Goal: Navigation & Orientation: Find specific page/section

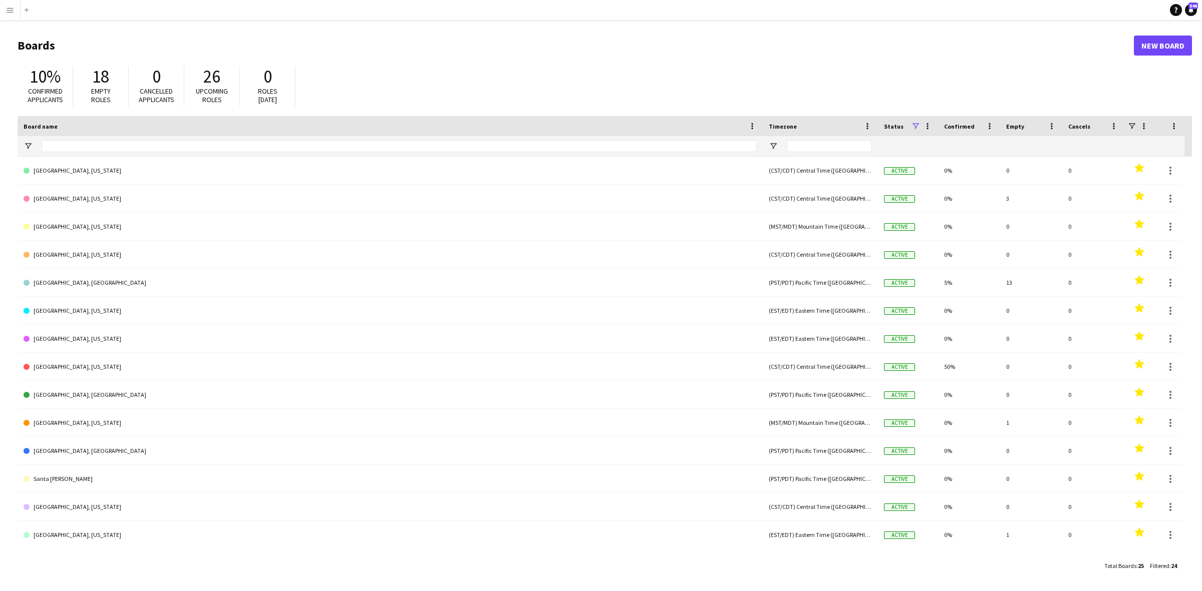
click at [16, 11] on button "Menu" at bounding box center [10, 10] width 20 height 20
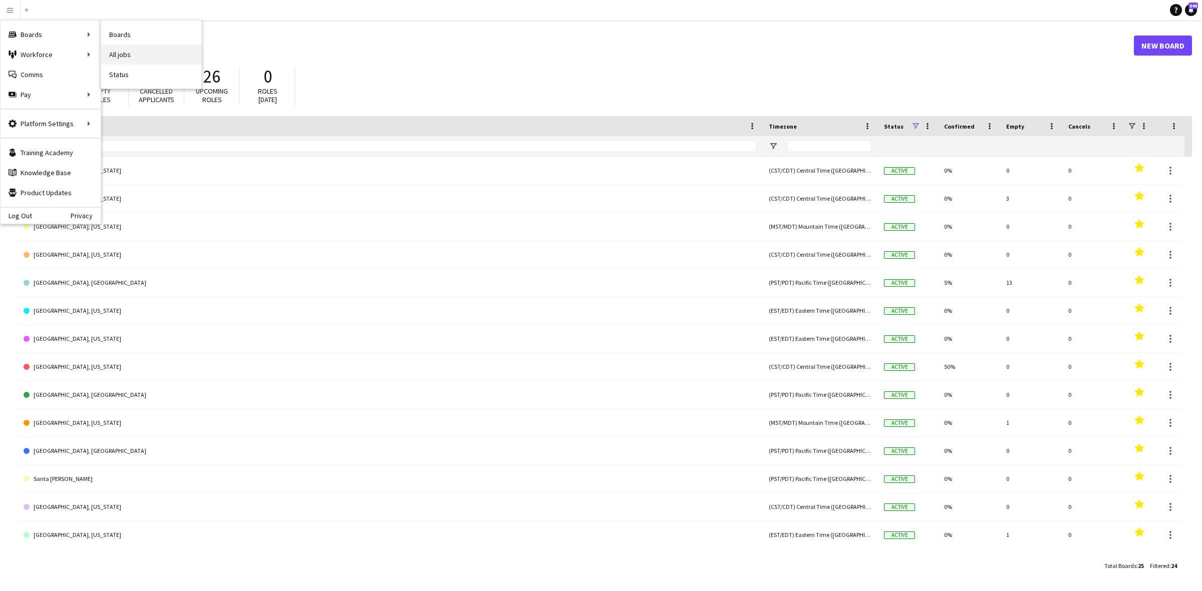
click at [124, 58] on link "All jobs" at bounding box center [151, 55] width 100 height 20
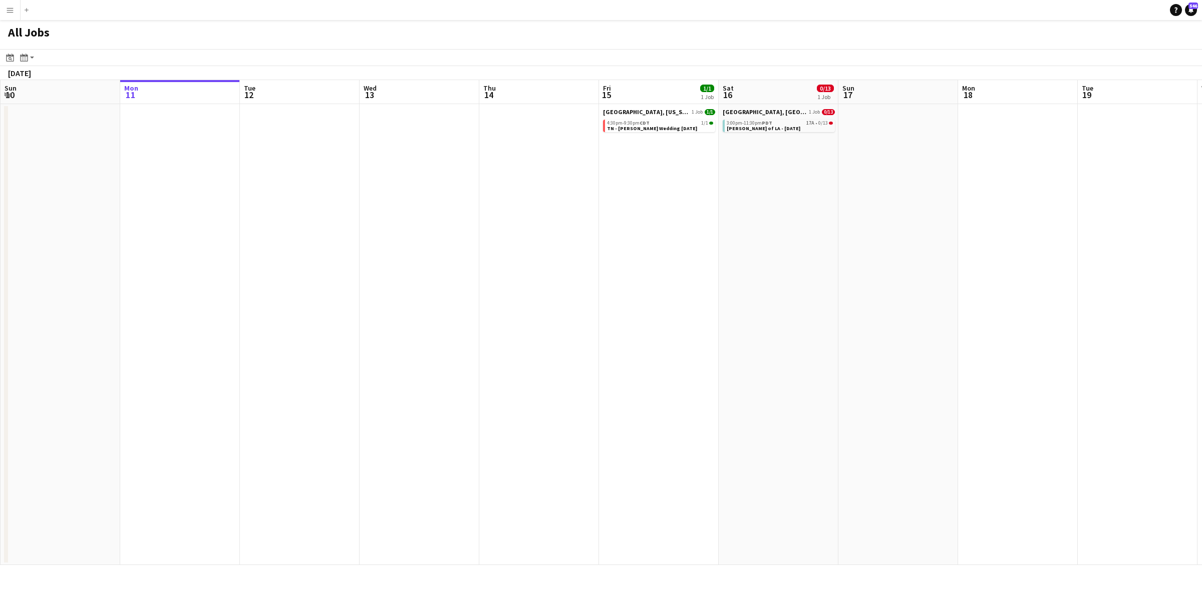
scroll to position [0, 329]
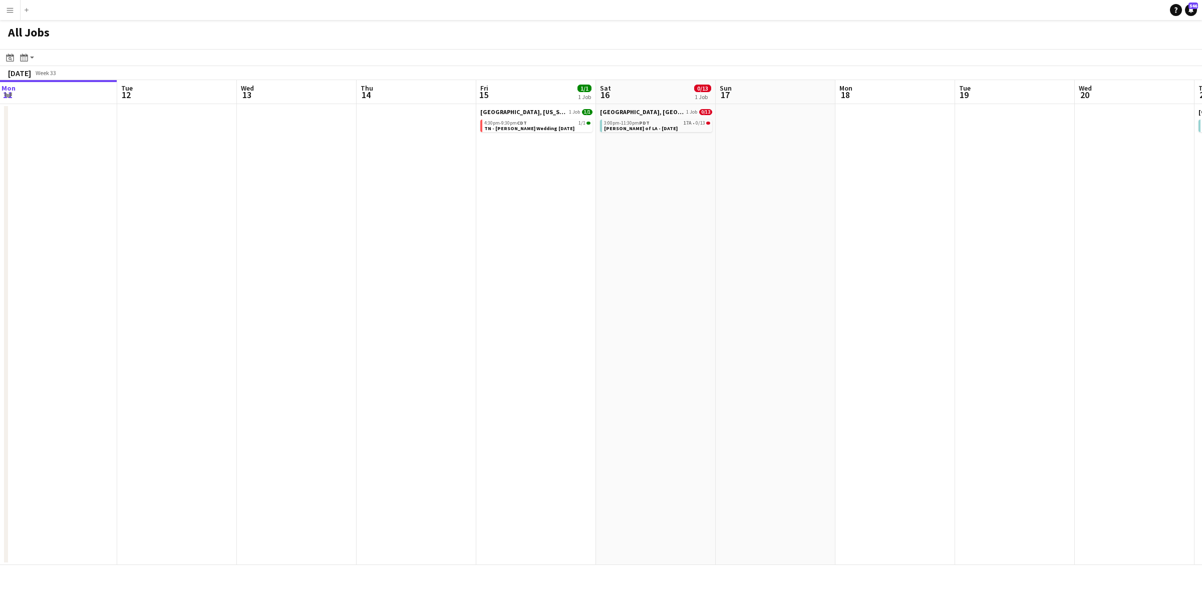
drag, startPoint x: 1037, startPoint y: 260, endPoint x: 939, endPoint y: 281, distance: 100.9
click at [940, 284] on app-calendar-viewport "Sat 9 16/16 5 Jobs Sun 10 Mon 11 Tue 12 Wed 13 Thu 14 Fri 15 1/1 1 Job Sat 16 0…" at bounding box center [601, 322] width 1202 height 485
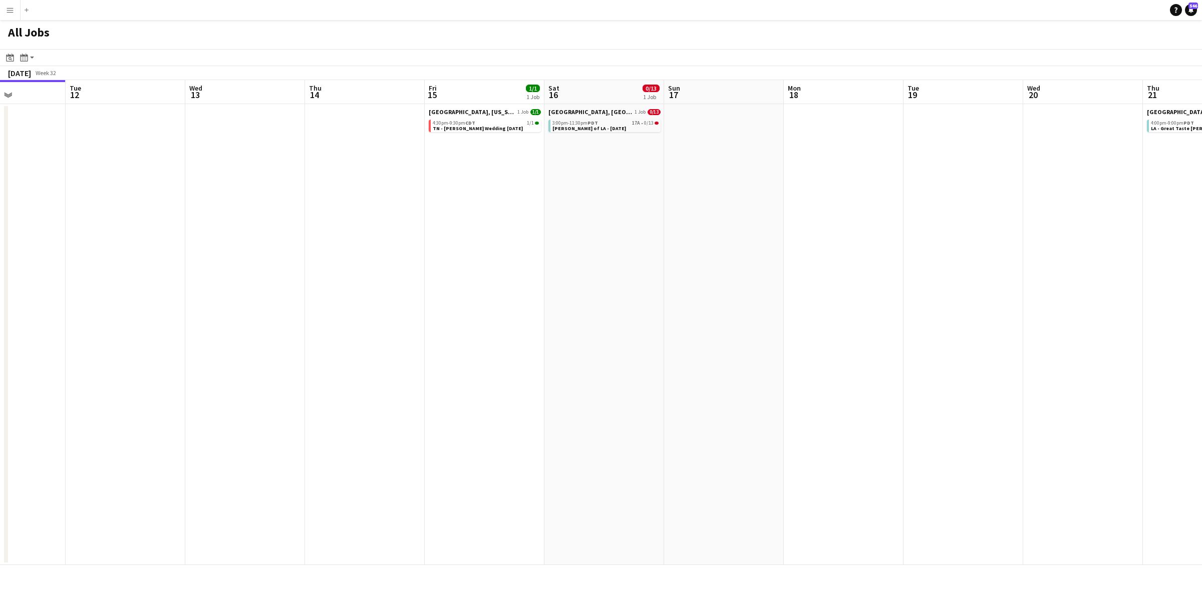
drag, startPoint x: 600, startPoint y: 288, endPoint x: 781, endPoint y: 261, distance: 183.3
click at [781, 261] on app-calendar-viewport "Sat 9 16/16 5 Jobs Sun 10 Mon 11 Tue 12 Wed 13 Thu 14 Fri 15 1/1 1 Job Sat 16 0…" at bounding box center [601, 322] width 1202 height 485
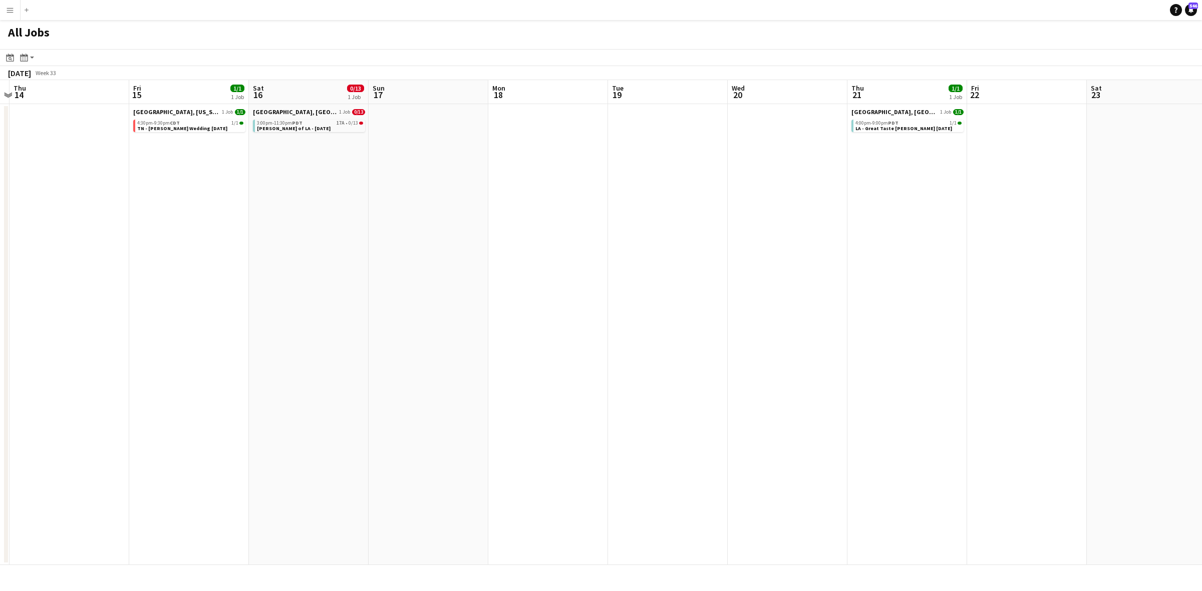
drag, startPoint x: 630, startPoint y: 367, endPoint x: 417, endPoint y: 423, distance: 220.6
click at [417, 423] on app-calendar-viewport "Mon 11 Tue 12 Wed 13 Thu 14 Fri 15 1/1 1 Job Sat 16 0/13 1 Job Sun 17 Mon 18 Tu…" at bounding box center [601, 322] width 1202 height 485
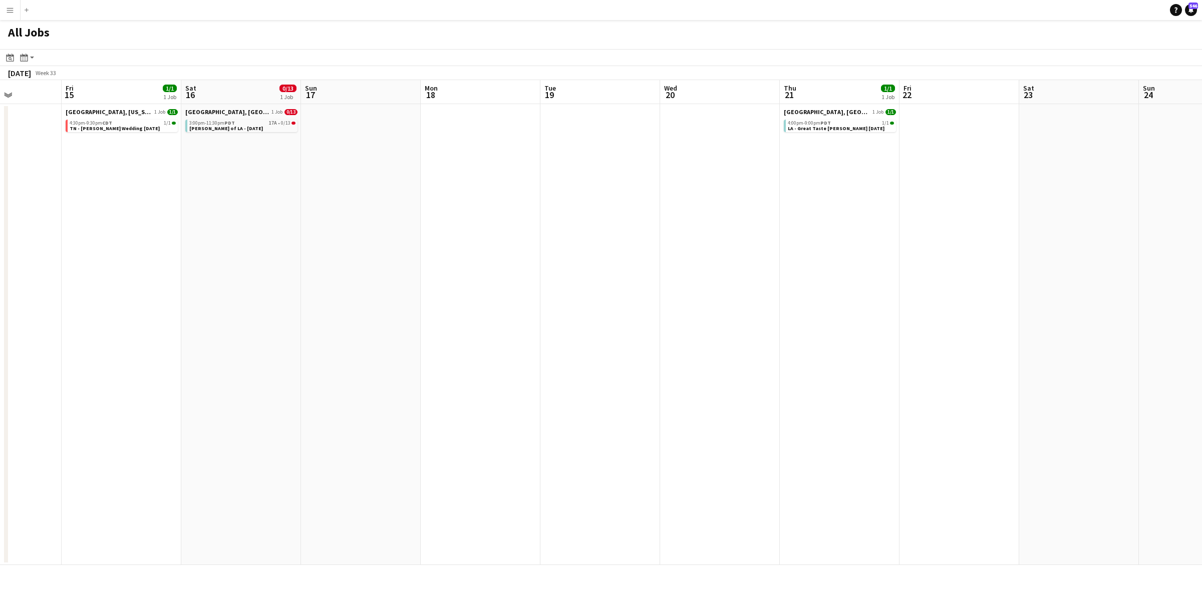
scroll to position [0, 295]
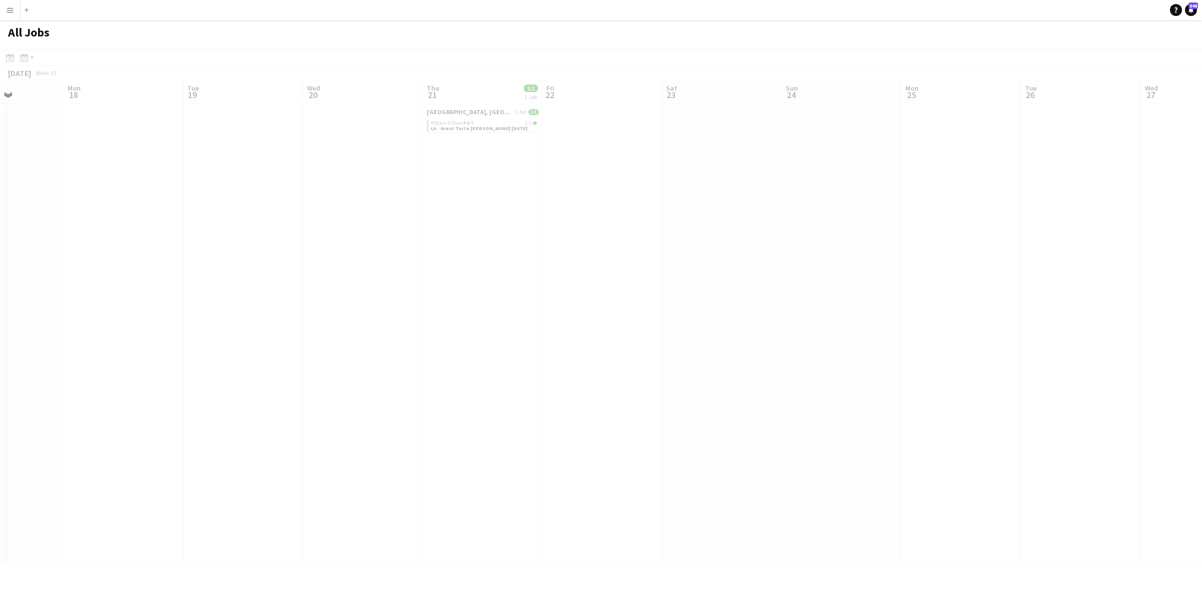
drag, startPoint x: 864, startPoint y: 364, endPoint x: 458, endPoint y: 396, distance: 406.8
click at [166, 440] on app-all-jobs "All Jobs Date picker [DATE] [DATE] [DATE] M [DATE] T [DATE] W [DATE] T [DATE] F…" at bounding box center [601, 292] width 1202 height 545
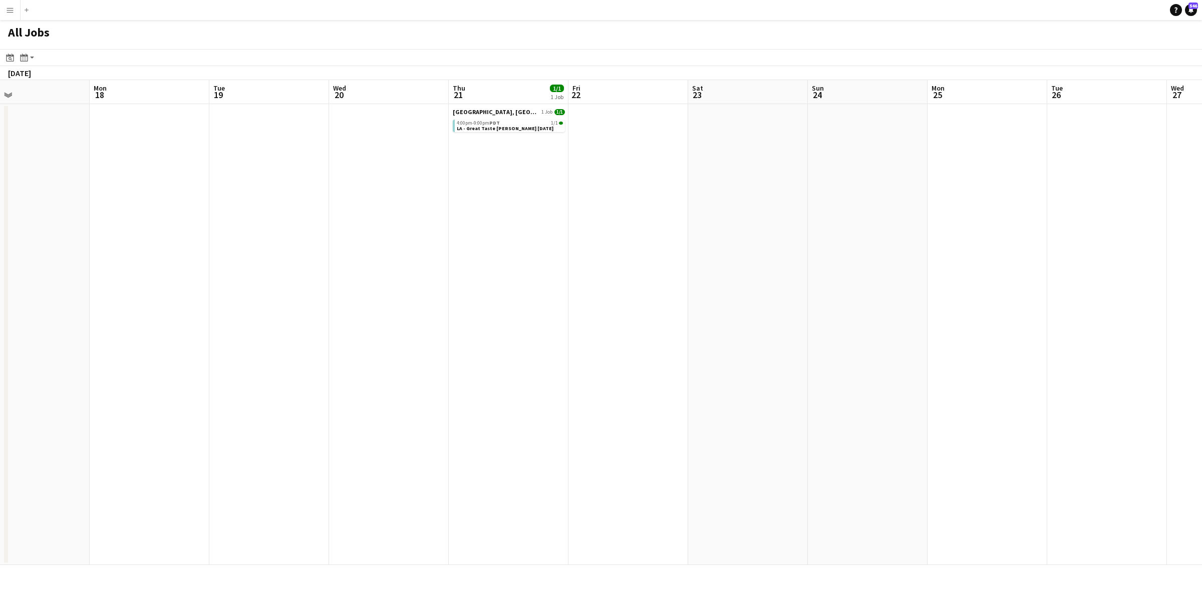
scroll to position [0, 325]
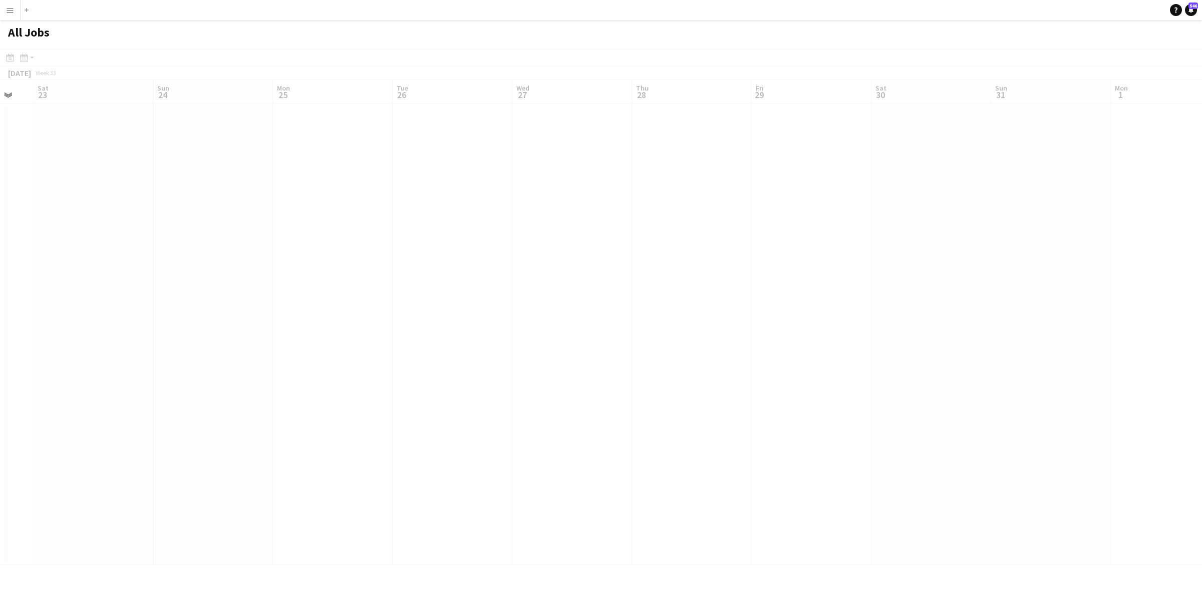
drag, startPoint x: 1138, startPoint y: 227, endPoint x: 628, endPoint y: 302, distance: 515.2
click at [449, 312] on app-all-jobs "All Jobs Date picker [DATE] [DATE] [DATE] M [DATE] T [DATE] W [DATE] T [DATE] F…" at bounding box center [601, 292] width 1202 height 545
click at [547, 349] on app-all-jobs "All Jobs Date picker [DATE] [DATE] [DATE] M [DATE] T [DATE] W [DATE] T [DATE] F…" at bounding box center [601, 292] width 1202 height 545
click at [592, 313] on app-calendar-viewport "Sun 24 Mon 25 Tue 26 Wed 27 Thu 28 Fri 29 Sat 30 Sun 31 Mon 1 Tue 2 Wed 3 Thu 4…" at bounding box center [601, 322] width 1202 height 485
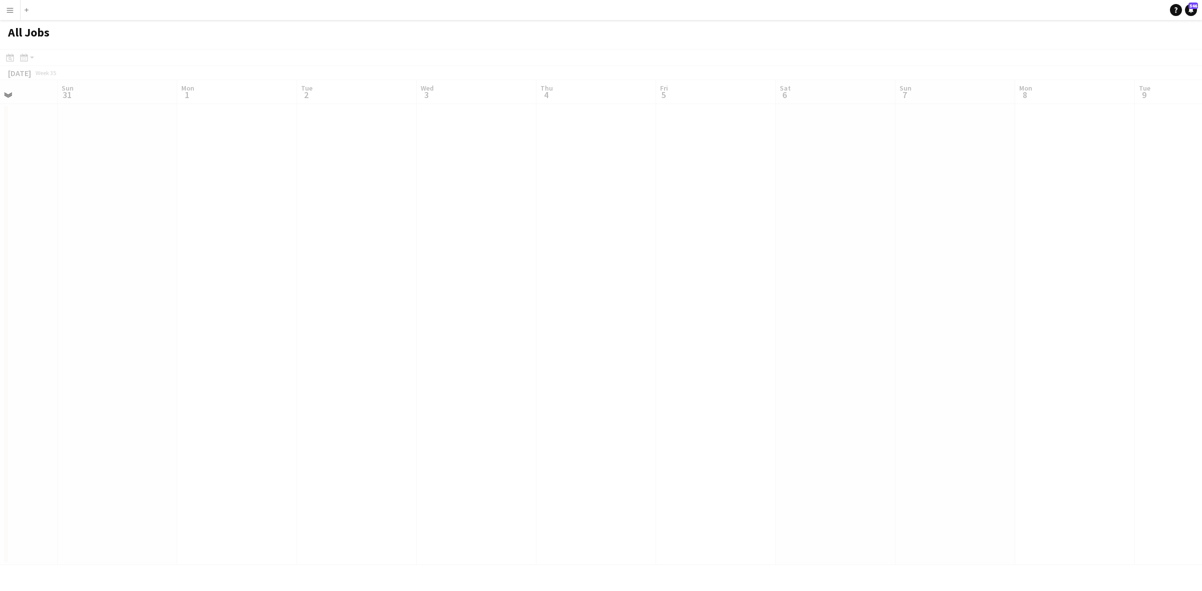
drag, startPoint x: 989, startPoint y: 249, endPoint x: 592, endPoint y: 294, distance: 399.6
click at [586, 299] on app-all-jobs "All Jobs Date picker [DATE] [DATE] [DATE] M [DATE] T [DATE] W [DATE] T [DATE] F…" at bounding box center [601, 292] width 1202 height 545
drag, startPoint x: 770, startPoint y: 259, endPoint x: 206, endPoint y: 333, distance: 568.2
click at [227, 334] on app-all-jobs "All Jobs Date picker [DATE] [DATE] [DATE] M [DATE] T [DATE] W [DATE] T [DATE] F…" at bounding box center [601, 292] width 1202 height 545
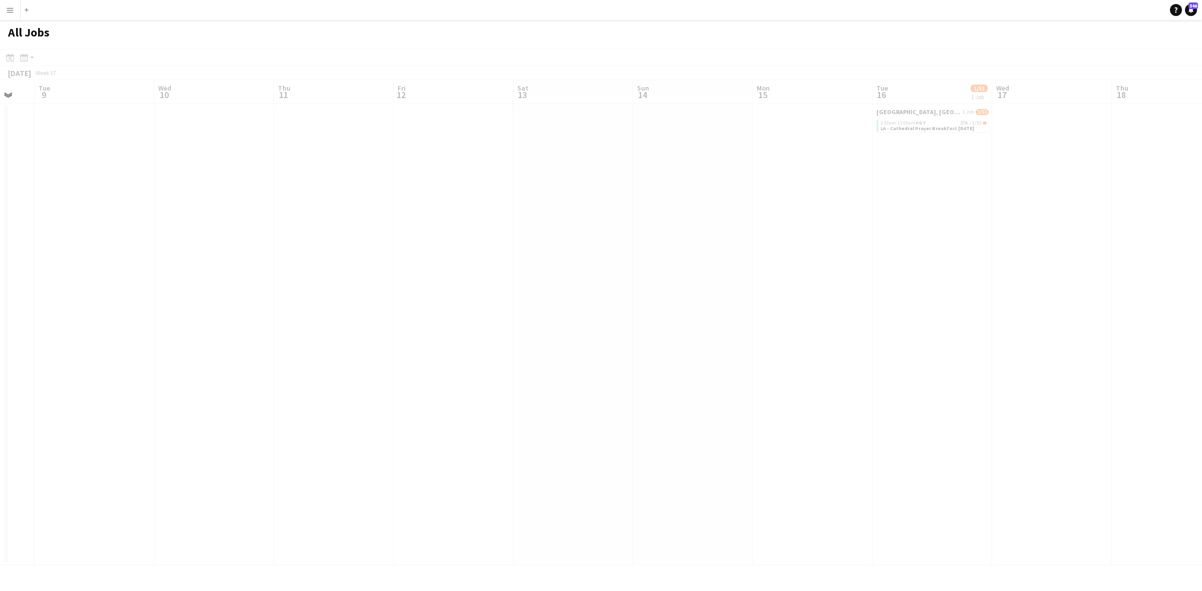
drag, startPoint x: 1104, startPoint y: 159, endPoint x: 484, endPoint y: 220, distance: 623.4
click at [432, 238] on app-all-jobs "All Jobs Date picker [DATE] [DATE] [DATE] M [DATE] T [DATE] W [DATE] T [DATE] F…" at bounding box center [601, 292] width 1202 height 545
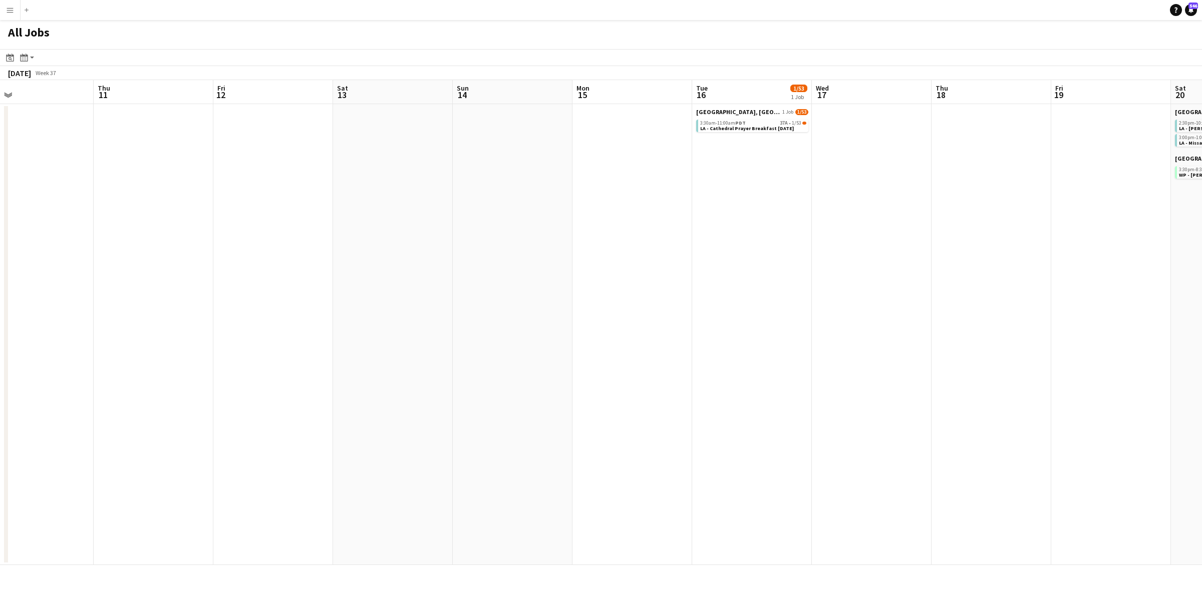
scroll to position [0, 268]
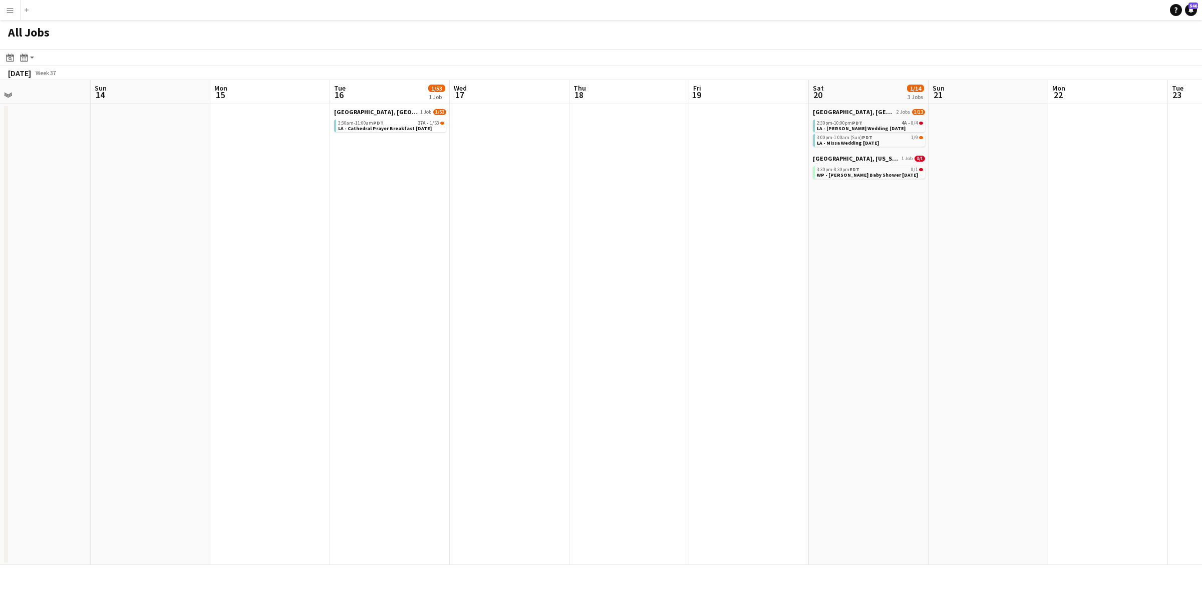
drag, startPoint x: 1066, startPoint y: 184, endPoint x: 190, endPoint y: 279, distance: 880.5
click at [190, 279] on app-calendar-viewport "Thu 11 Fri 12 Sat 13 Sun 14 Mon 15 Tue 16 1/53 1 Job Wed 17 Thu 18 Fri 19 Sat 2…" at bounding box center [601, 322] width 1202 height 485
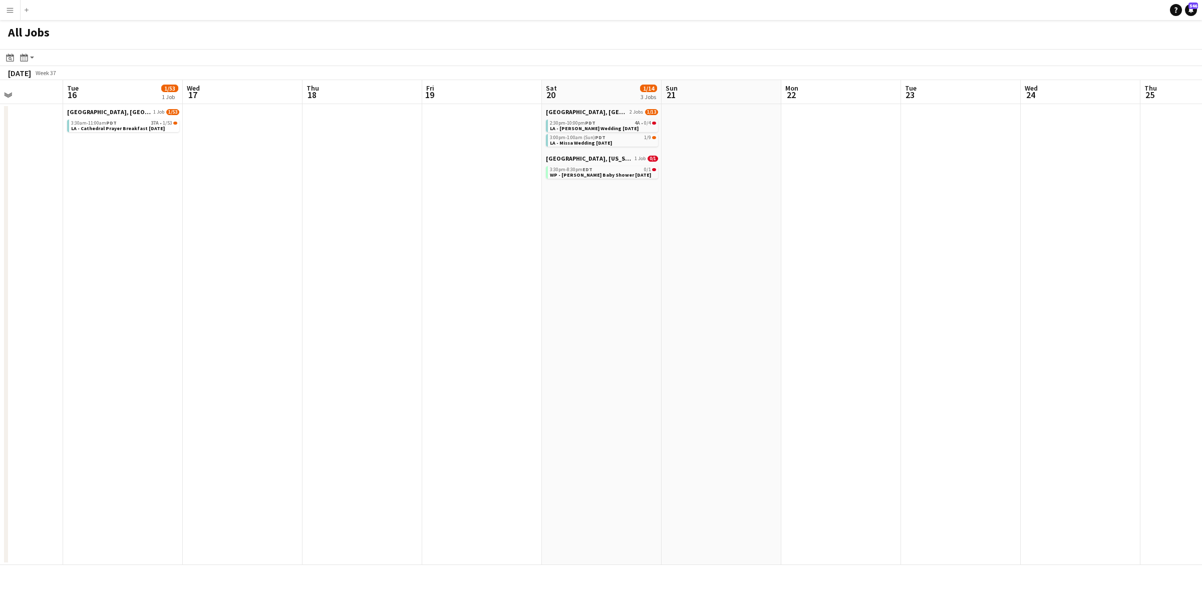
click at [302, 287] on app-all-jobs "All Jobs Date picker [DATE] [DATE] [DATE] M [DATE] T [DATE] W [DATE] T [DATE] F…" at bounding box center [601, 292] width 1202 height 545
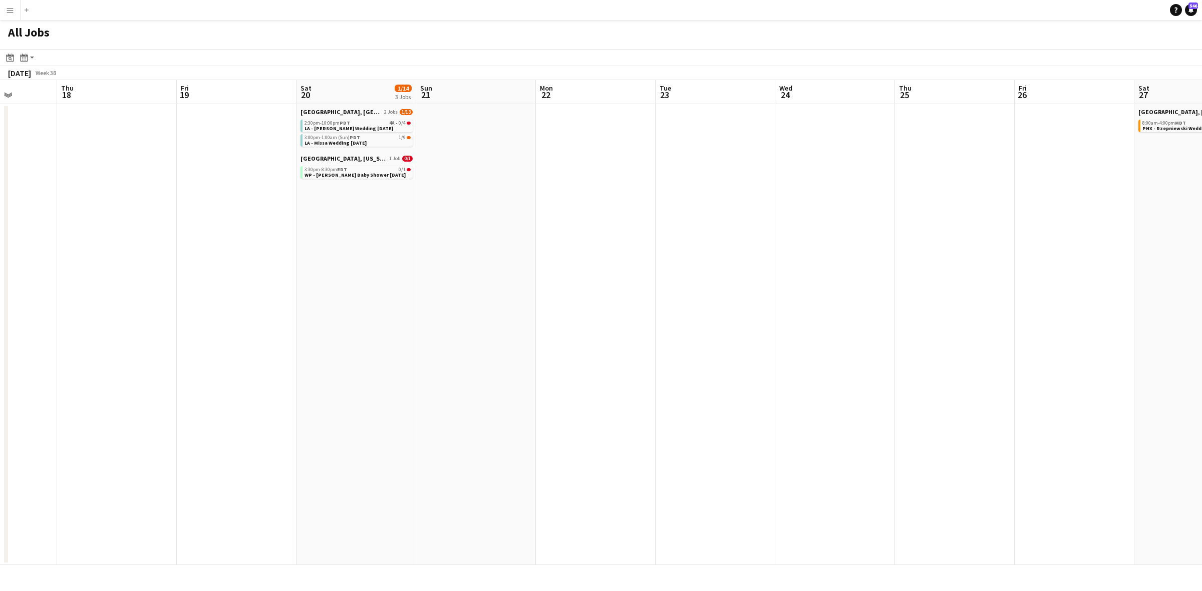
scroll to position [0, 344]
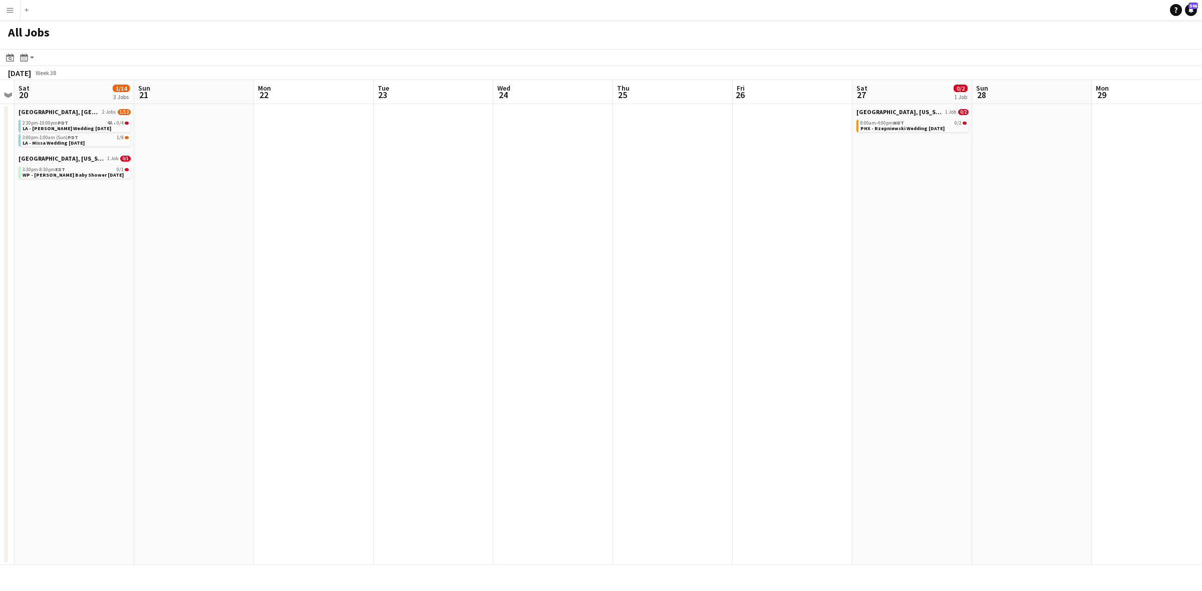
drag, startPoint x: 886, startPoint y: 198, endPoint x: 666, endPoint y: 227, distance: 221.7
click at [666, 227] on app-calendar-viewport "Wed 17 Thu 18 Fri 19 Sat 20 1/14 3 Jobs Sun 21 Mon 22 Tue 23 Wed 24 Thu 25 Fri …" at bounding box center [601, 322] width 1202 height 485
